Goal: Navigation & Orientation: Find specific page/section

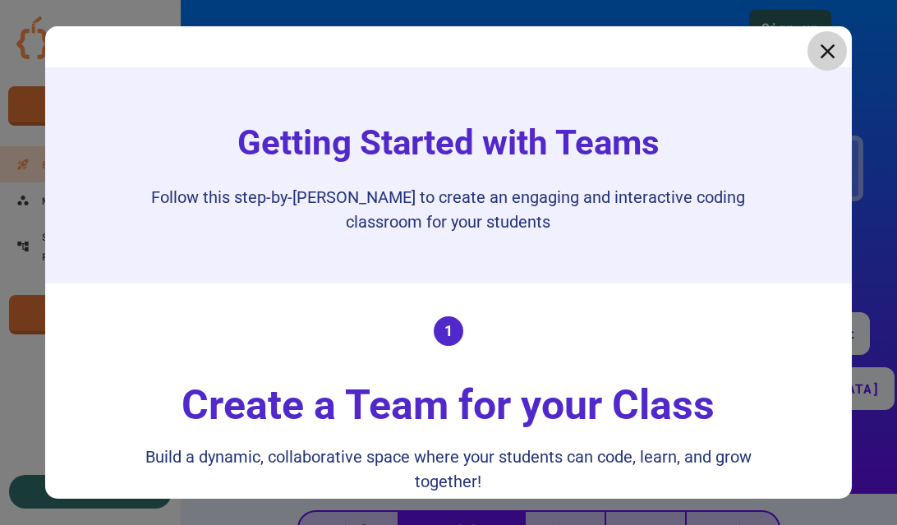
click at [827, 56] on icon at bounding box center [827, 51] width 25 height 25
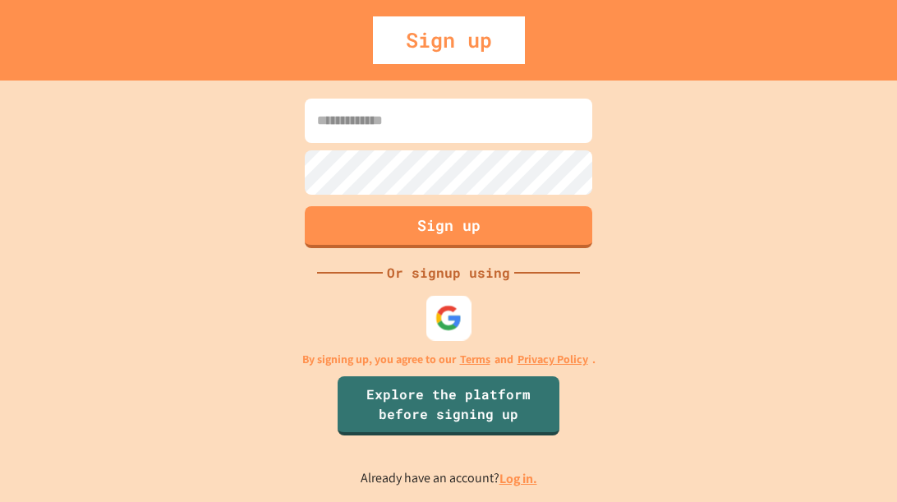
click at [442, 319] on img at bounding box center [448, 317] width 27 height 27
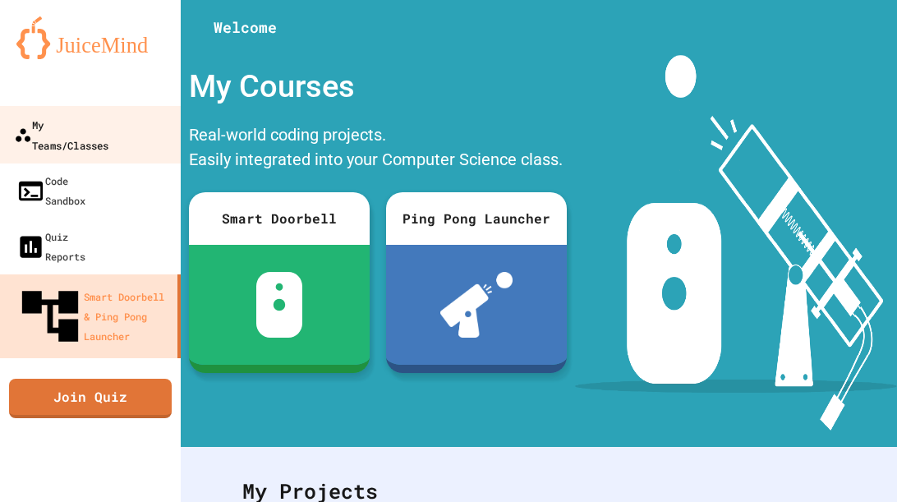
click at [108, 122] on div "My Teams/Classes" at bounding box center [61, 134] width 94 height 40
